Goal: Communication & Community: Answer question/provide support

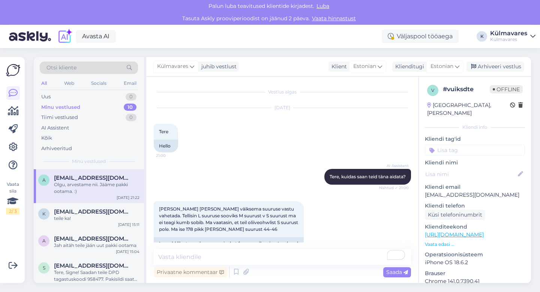
scroll to position [735, 0]
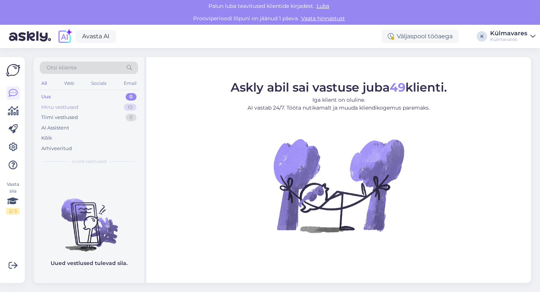
click at [101, 107] on div "Minu vestlused 10" at bounding box center [89, 107] width 98 height 11
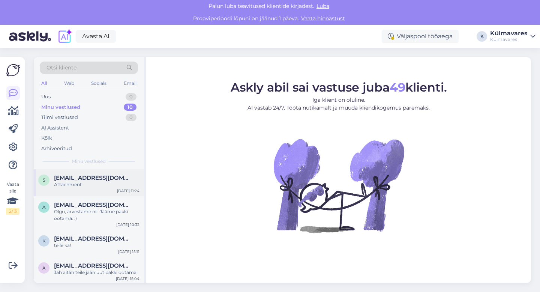
click at [98, 187] on div "Attachment" at bounding box center [97, 184] width 86 height 7
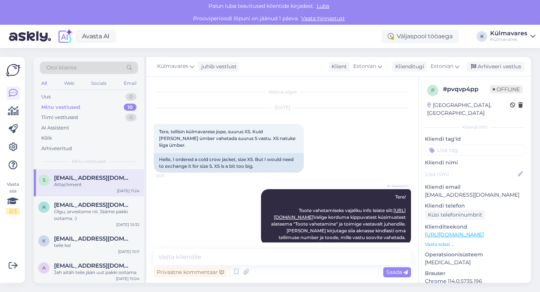
scroll to position [374, 0]
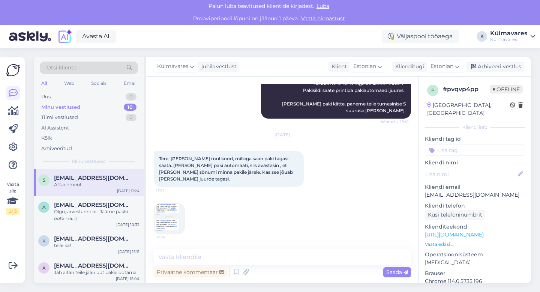
click at [177, 216] on img at bounding box center [169, 219] width 30 height 30
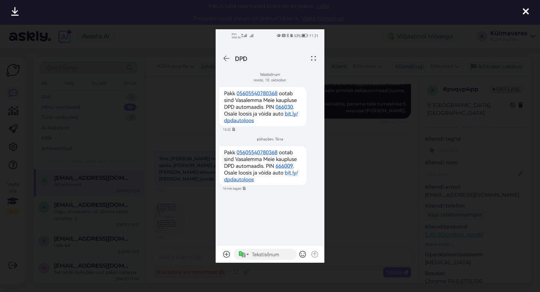
click at [527, 11] on icon at bounding box center [526, 12] width 6 height 10
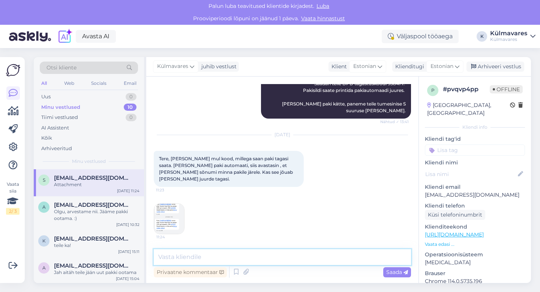
click at [219, 257] on textarea at bounding box center [282, 257] width 257 height 16
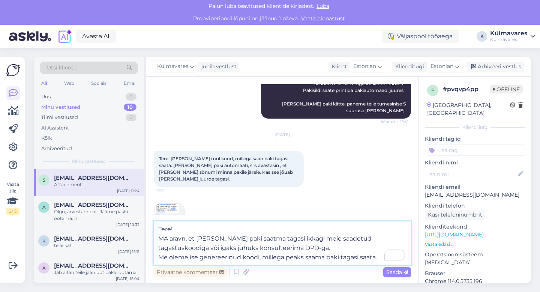
click at [169, 237] on textarea "Tere! MA aravn, et te peate paki saatma tagasi ikkagi meie saadetud tagastuskoo…" at bounding box center [282, 243] width 257 height 44
click at [279, 247] on textarea "Tere! Ma aravn, et te peate paki saatma tagasi ikkagi meie saadetud tagastuskoo…" at bounding box center [282, 243] width 257 height 44
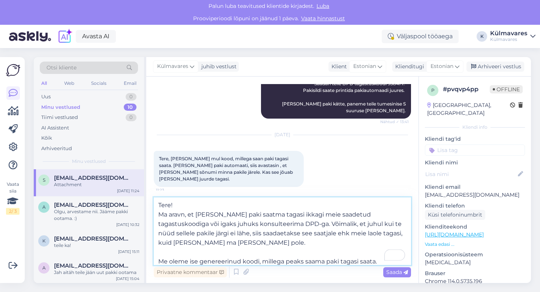
scroll to position [4, 0]
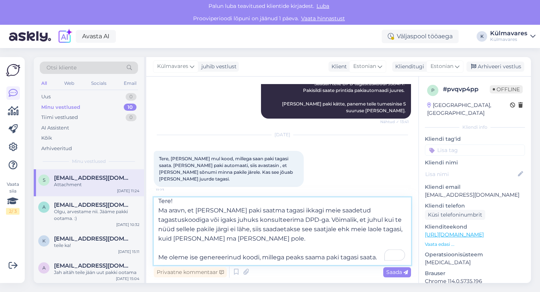
click at [325, 257] on textarea "Tere! Ma aravn, et te peate paki saatma tagasi ikkagi meie saadetud tagastuskoo…" at bounding box center [282, 231] width 257 height 68
click at [379, 257] on textarea "Tere! Ma aravn, et te peate paki saatma tagasi ikkagi meie saadetud tagastuskoo…" at bounding box center [282, 231] width 257 height 68
click at [369, 259] on textarea "Tere! Ma aravn, et te peate paki saatma tagasi ikkagi meie saadetud tagastuskoo…" at bounding box center [282, 231] width 257 height 68
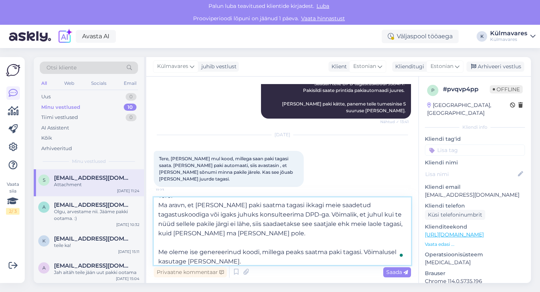
scroll to position [0, 0]
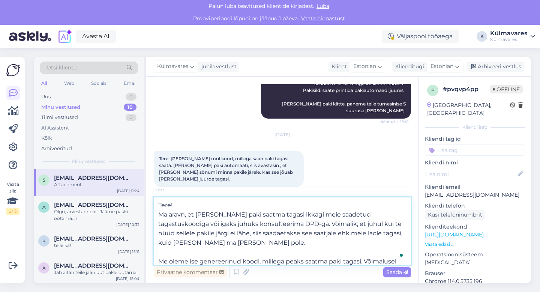
click at [280, 222] on textarea "Tere! Ma aravn, et te peate paki saatma tagasi ikkagi meie saadetud tagastuskoo…" at bounding box center [282, 231] width 257 height 68
click at [159, 214] on textarea "Tere! Ma aravn, et te peate paki saatma tagasi ikkagi meie saadetud tagastuskoo…" at bounding box center [282, 231] width 257 height 68
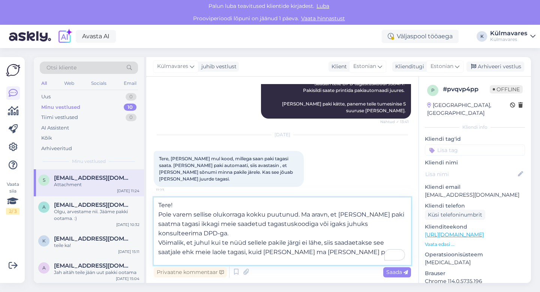
click at [171, 234] on textarea "Tere! Pole varem sellise olukorraga kokku puutunud. Ma aravn, et te peate paki …" at bounding box center [282, 231] width 257 height 68
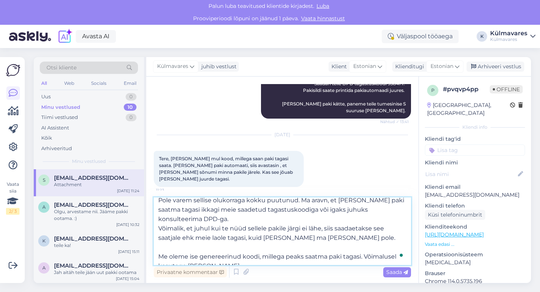
scroll to position [23, 0]
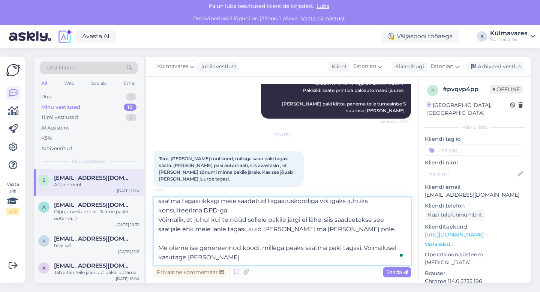
click at [230, 256] on textarea "Tere! Pole varem sellise olukorraga kokku puutunud. Ma aravn, et te peate paki …" at bounding box center [282, 231] width 257 height 68
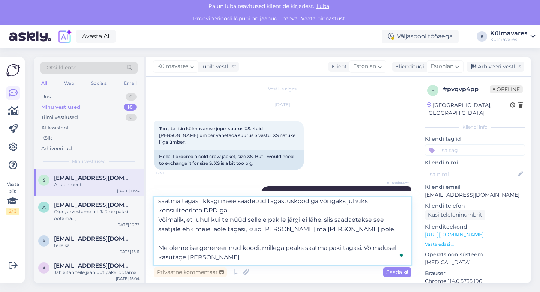
scroll to position [0, 0]
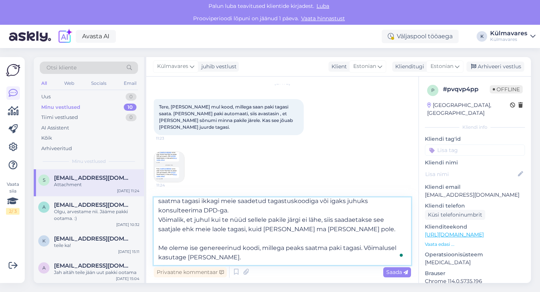
click at [238, 254] on textarea "Tere! Pole varem sellise olukorraga kokku puutunud. Ma aravn, et te peate paki …" at bounding box center [282, 231] width 257 height 68
click at [243, 247] on textarea "Tere! Pole varem sellise olukorraga kokku puutunud. Ma aravn, et te peate paki …" at bounding box center [282, 231] width 257 height 68
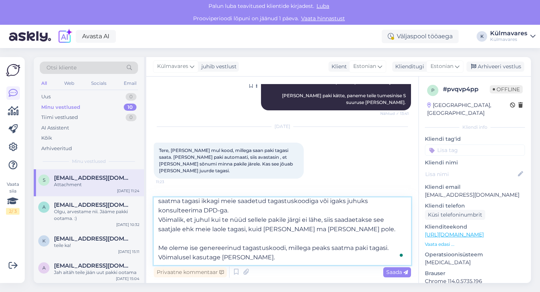
scroll to position [425, 0]
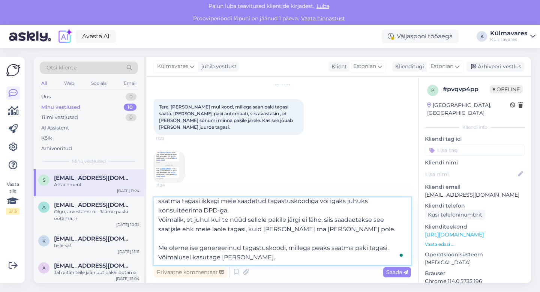
click at [369, 246] on textarea "Tere! Pole varem sellise olukorraga kokku puutunud. Ma aravn, et te peate paki …" at bounding box center [282, 231] width 257 height 68
click at [283, 260] on textarea "Tere! Pole varem sellise olukorraga kokku puutunud. Ma aravn, et te peate paki …" at bounding box center [282, 231] width 257 height 68
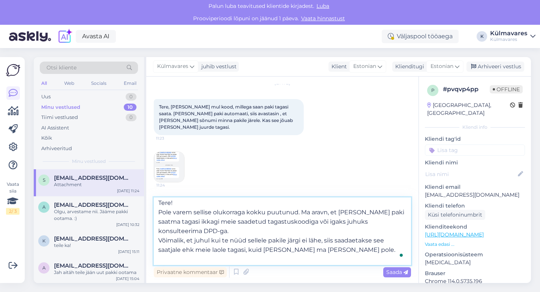
scroll to position [0, 0]
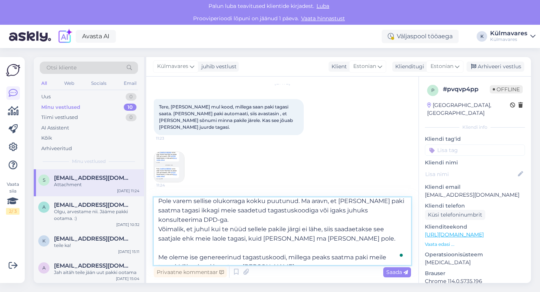
click at [335, 238] on textarea "Tere! Pole varem sellise olukorraga kokku puutunud. Ma aravn, et te peate paki …" at bounding box center [282, 231] width 257 height 68
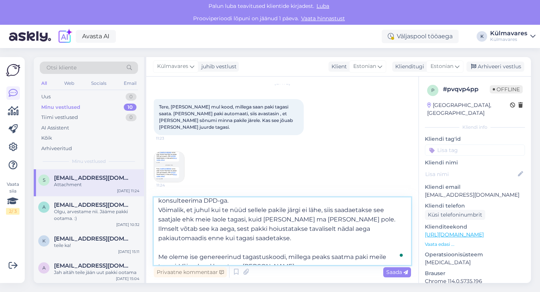
scroll to position [39, 0]
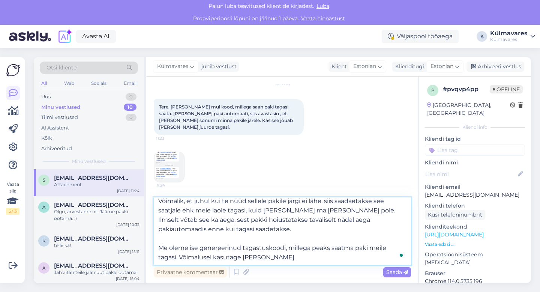
click at [280, 257] on textarea "Tere! Pole varem sellise olukorraga kokku puutunud. Ma aravn, et te peate paki …" at bounding box center [282, 231] width 257 height 68
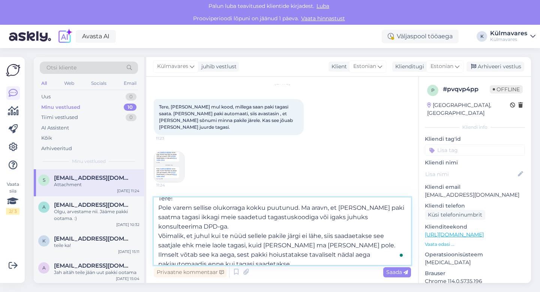
scroll to position [7, 0]
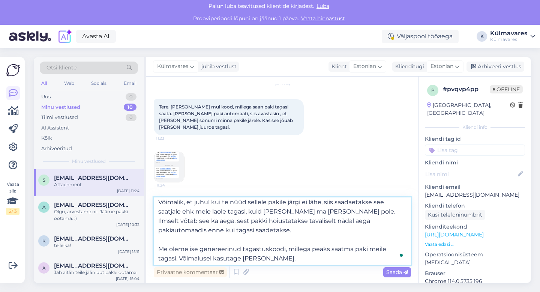
type textarea "Tere! Pole varem sellise olukorraga kokku puutunud. Ma aravn, et te peate paki …"
click at [236, 239] on textarea "Tere! Pole varem sellise olukorraga kokku puutunud. Ma aravn, et te peate paki …" at bounding box center [282, 231] width 257 height 68
click at [290, 258] on textarea "Tere! Pole varem sellise olukorraga kokku puutunud. Ma aravn, et te peate paki …" at bounding box center [282, 231] width 257 height 68
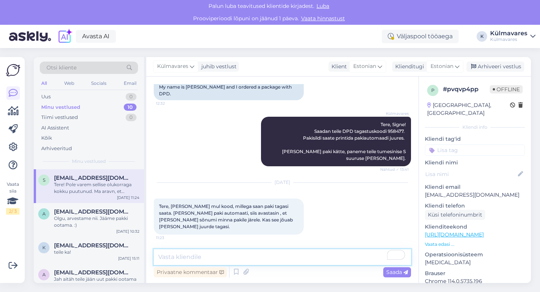
scroll to position [322, 0]
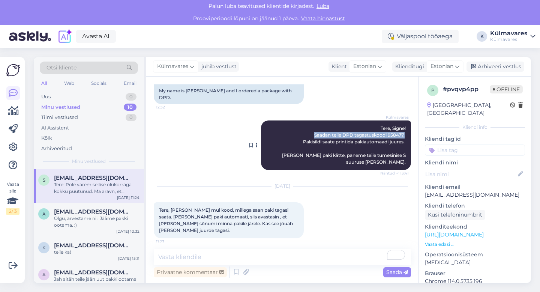
drag, startPoint x: 404, startPoint y: 133, endPoint x: 303, endPoint y: 133, distance: 100.9
click at [303, 133] on div "Külmavares Tere, Signe! Saadan teile DPD tagastuskoodi 958477. Pakisildi saate …" at bounding box center [336, 145] width 150 height 50
copy span "Saadan teile DPD tagastuskoodi 958477."
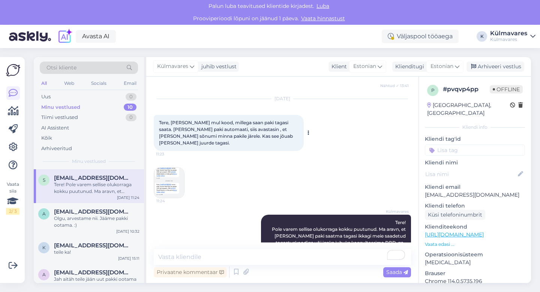
scroll to position [480, 0]
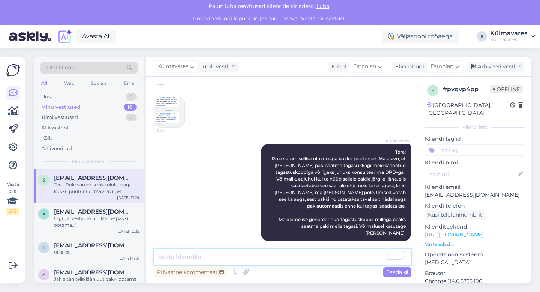
click at [222, 260] on textarea "To enrich screen reader interactions, please activate Accessibility in Grammarl…" at bounding box center [282, 257] width 257 height 16
paste textarea "Saadan teile DPD tagastuskoodi 958477."
click at [257, 256] on textarea "Saadan teile DPD tagastuskoodi 958477." at bounding box center [282, 257] width 257 height 16
type textarea "Saadan teile DPD tagastuskoodi uuesti 958477."
